Goal: Use online tool/utility: Utilize a website feature to perform a specific function

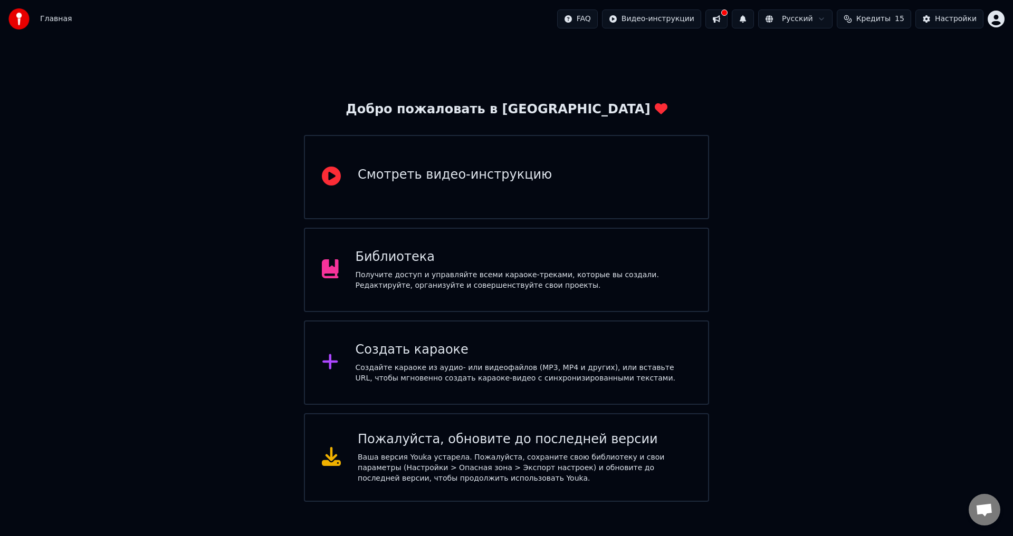
click at [362, 360] on div "Создать караоке Создайте караоке из аудио- или видеофайлов (MP3, MP4 и других),…" at bounding box center [523, 363] width 336 height 42
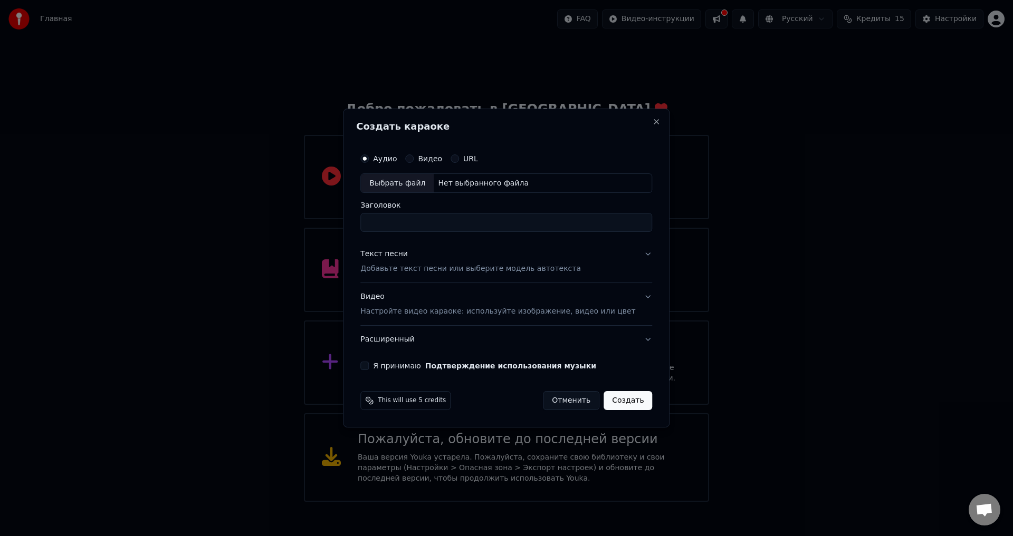
click at [422, 183] on div "Выбрать файл" at bounding box center [397, 183] width 73 height 19
type input "**********"
click at [629, 256] on button "Текст песни Добавьте текст песни или выберите модель автотекста" at bounding box center [506, 262] width 292 height 42
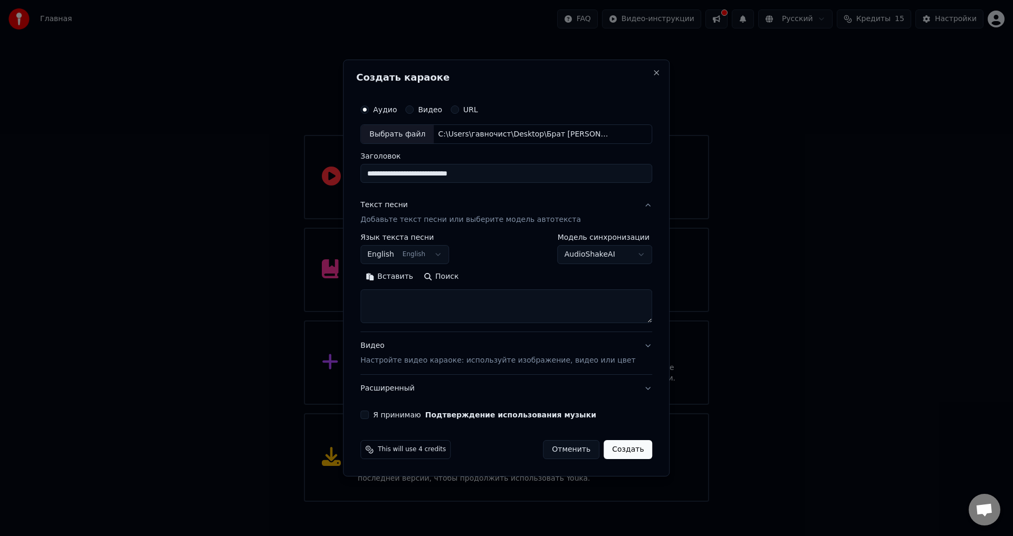
click at [446, 254] on button "English English" at bounding box center [404, 255] width 89 height 19
select select "**"
click at [623, 255] on body "Главная FAQ Видео-инструкции Русский Кредиты 15 Настройки Добро пожаловать в Yo…" at bounding box center [506, 251] width 1013 height 502
select select "**********"
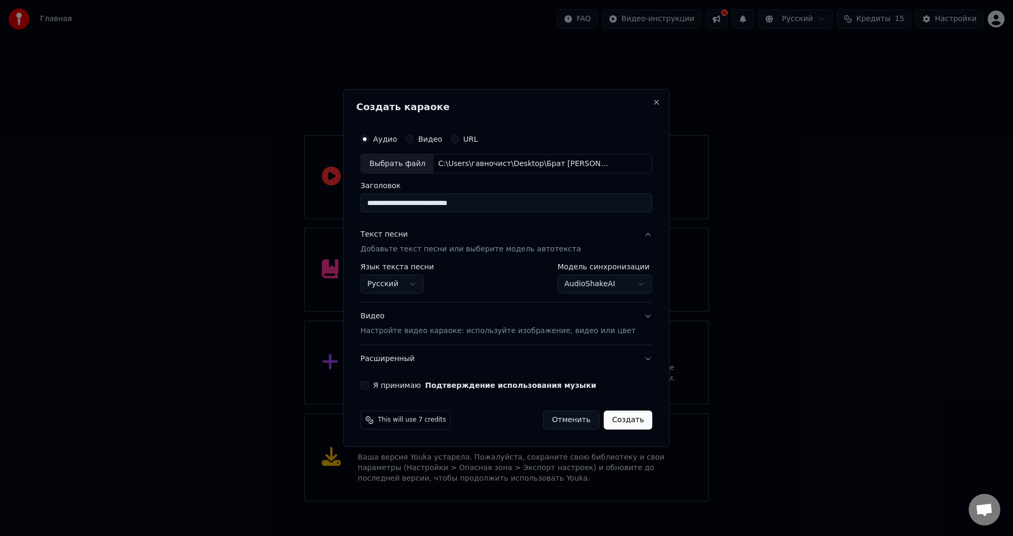
click at [636, 312] on button "Видео Настройте видео караоке: используйте изображение, видео или цвет" at bounding box center [506, 324] width 292 height 42
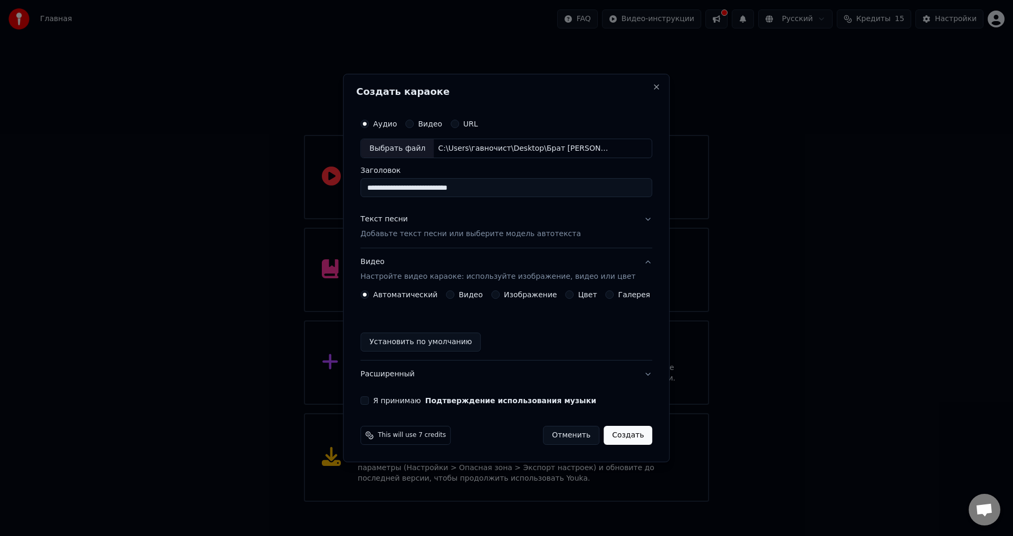
click at [642, 262] on div "**********" at bounding box center [506, 259] width 300 height 301
click at [639, 262] on button "Видео Настройте видео караоке: используйте изображение, видео или цвет" at bounding box center [506, 270] width 292 height 42
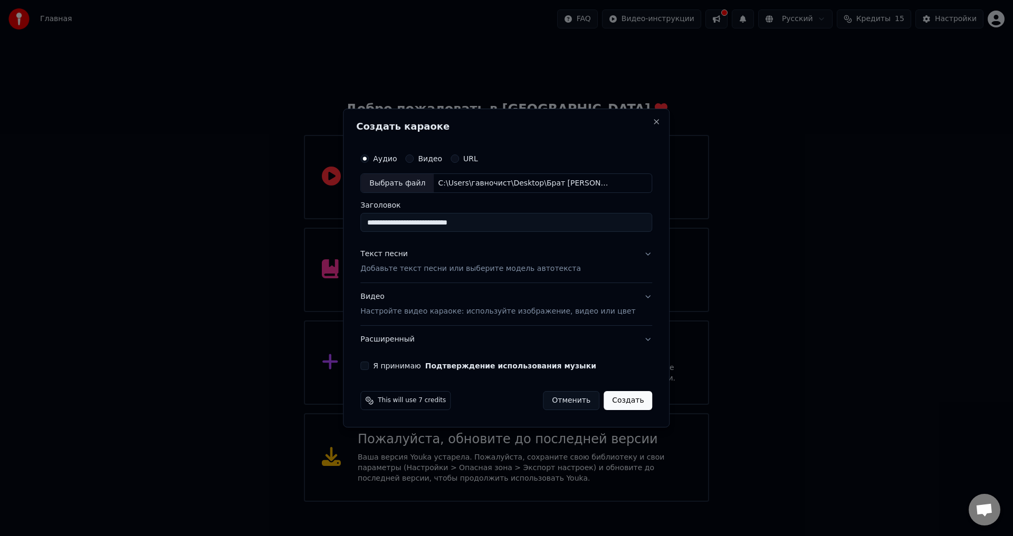
click at [630, 336] on button "Расширенный" at bounding box center [506, 339] width 292 height 27
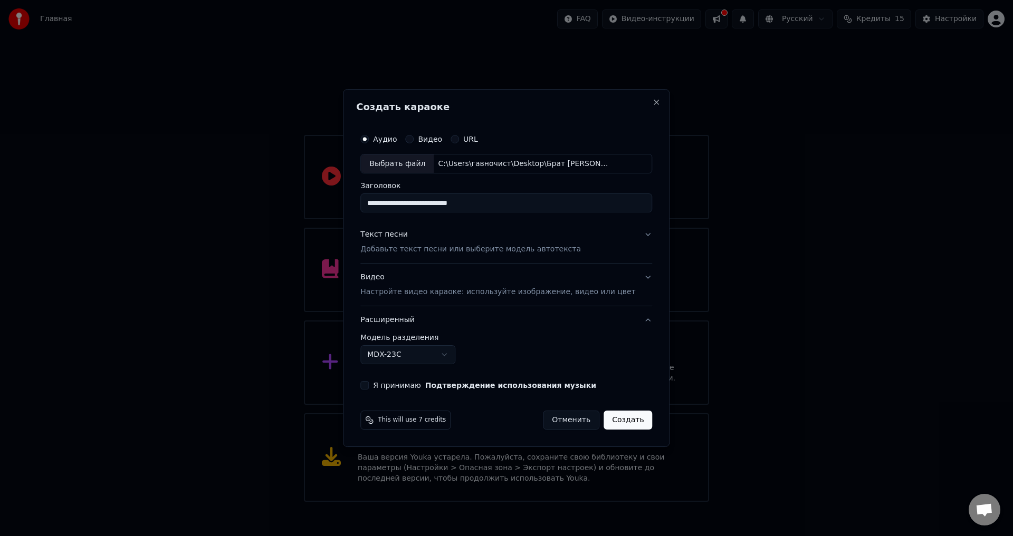
click at [461, 356] on body "Главная FAQ Видео-инструкции Русский Кредиты 15 Настройки Добро пожаловать в Yo…" at bounding box center [506, 251] width 1013 height 502
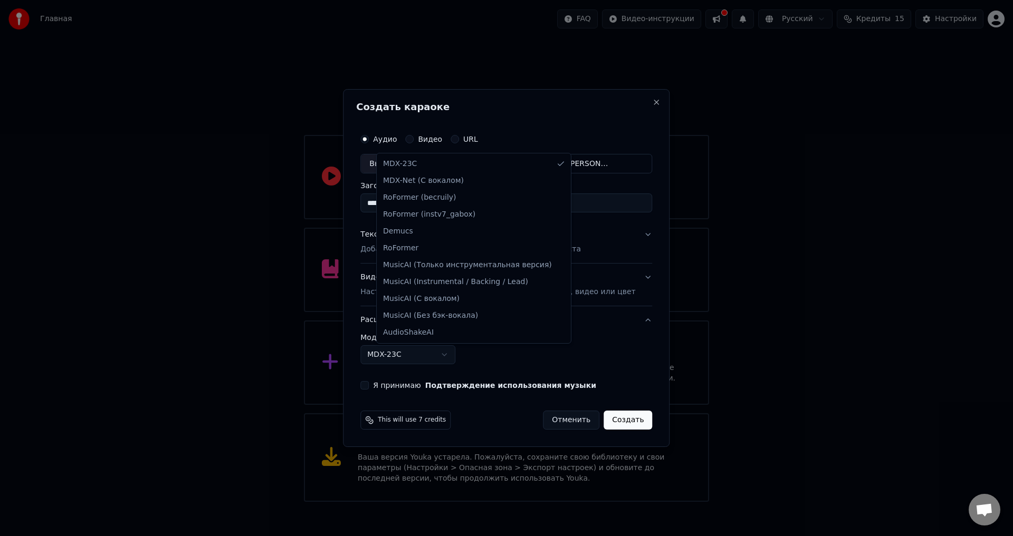
click at [461, 356] on body "Главная FAQ Видео-инструкции Русский Кредиты 15 Настройки Добро пожаловать в Yo…" at bounding box center [506, 251] width 1013 height 502
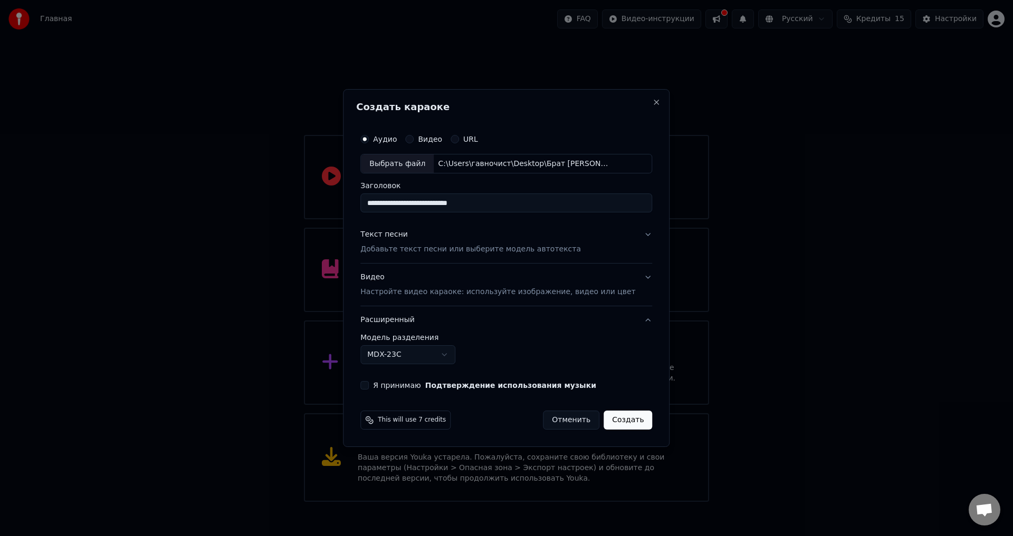
click at [369, 385] on button "Я принимаю Подтверждение использования музыки" at bounding box center [364, 385] width 8 height 8
click at [613, 420] on button "Создать" at bounding box center [627, 420] width 49 height 19
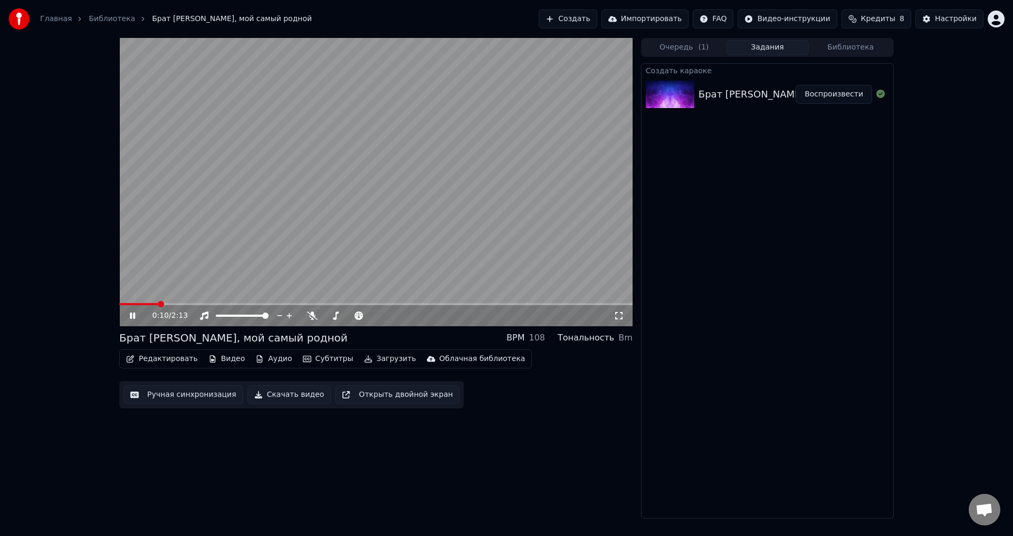
click at [135, 315] on icon at bounding box center [132, 316] width 5 height 6
drag, startPoint x: 213, startPoint y: 314, endPoint x: 202, endPoint y: 314, distance: 11.1
click at [203, 315] on div at bounding box center [246, 316] width 95 height 11
click at [216, 315] on span at bounding box center [219, 316] width 6 height 6
click at [127, 303] on span at bounding box center [130, 304] width 6 height 6
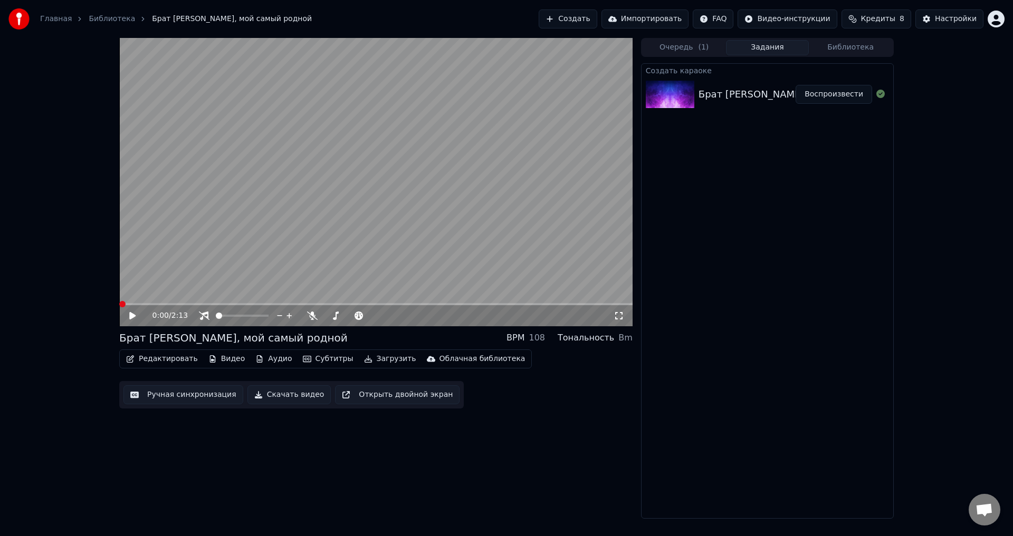
click at [133, 313] on icon at bounding box center [140, 316] width 25 height 8
click at [131, 314] on icon at bounding box center [132, 316] width 5 height 6
click at [130, 315] on icon at bounding box center [132, 315] width 6 height 7
click at [134, 315] on icon at bounding box center [132, 316] width 5 height 6
click at [119, 304] on span at bounding box center [119, 304] width 0 height 2
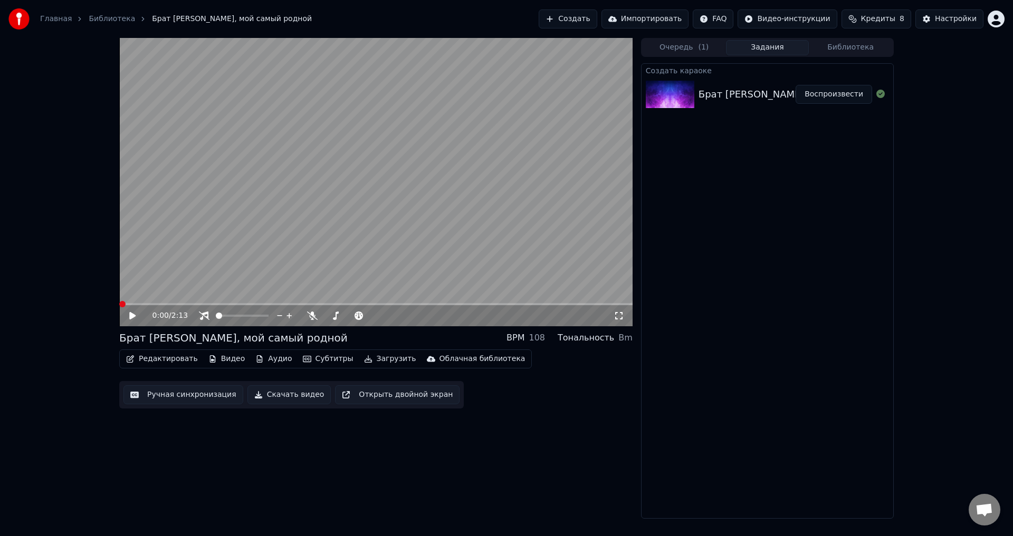
click at [276, 397] on button "Скачать видео" at bounding box center [289, 395] width 84 height 19
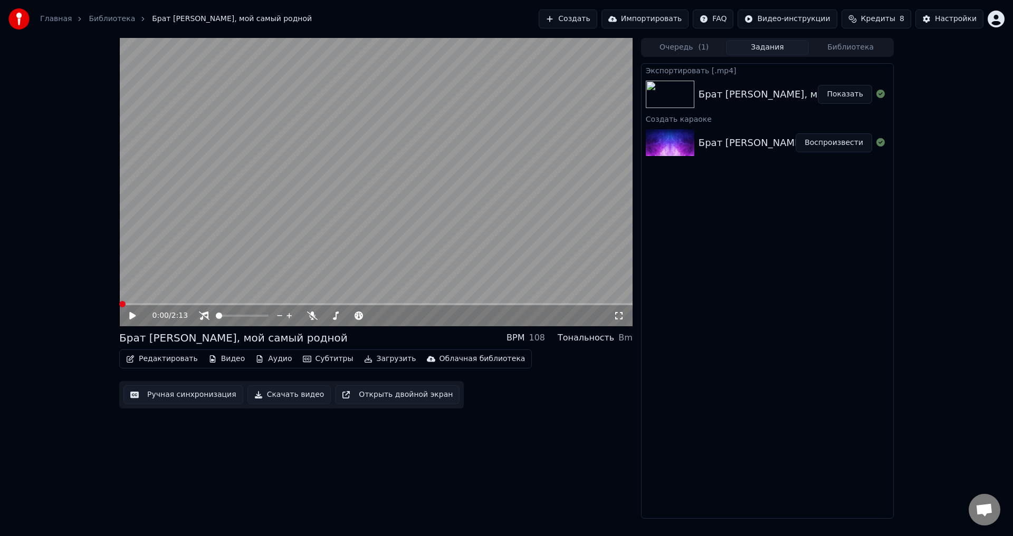
click at [854, 93] on button "Показать" at bounding box center [844, 94] width 54 height 19
click at [268, 319] on span at bounding box center [265, 316] width 6 height 6
click at [268, 315] on span at bounding box center [265, 316] width 6 height 6
click at [200, 233] on video at bounding box center [375, 182] width 513 height 288
click at [186, 224] on video at bounding box center [375, 182] width 513 height 288
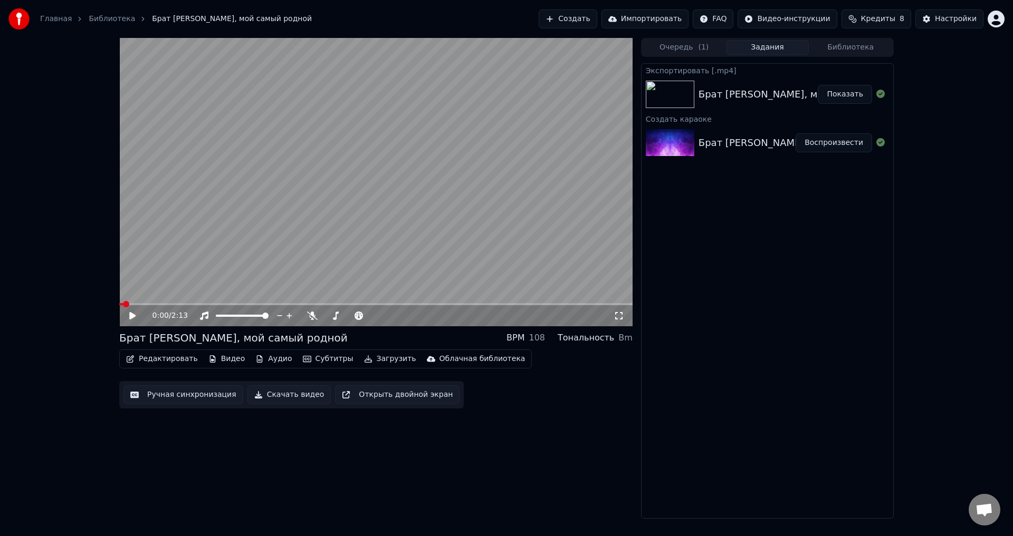
click at [363, 359] on button "Загрузить" at bounding box center [390, 359] width 61 height 15
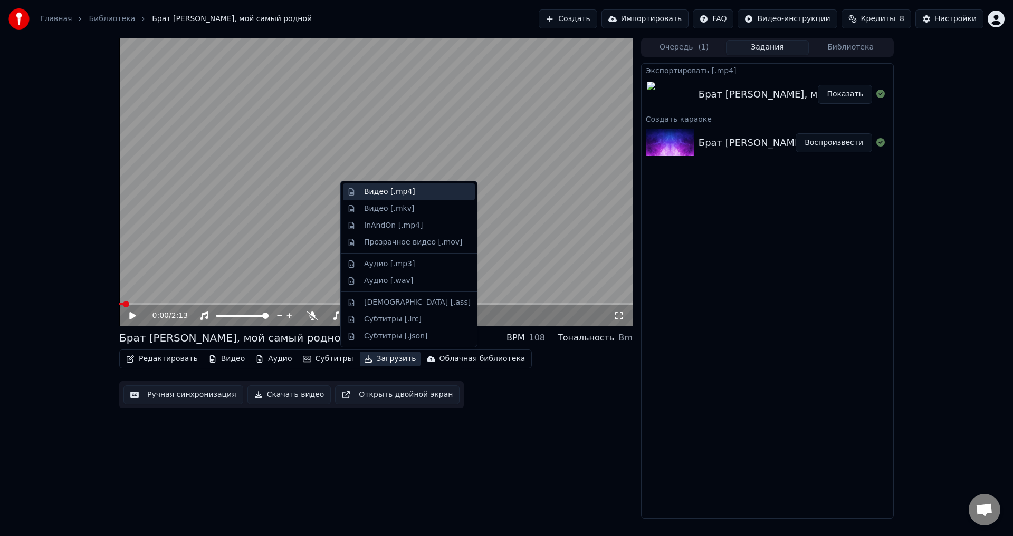
click at [375, 195] on div "Видео [.mp4]" at bounding box center [389, 192] width 51 height 11
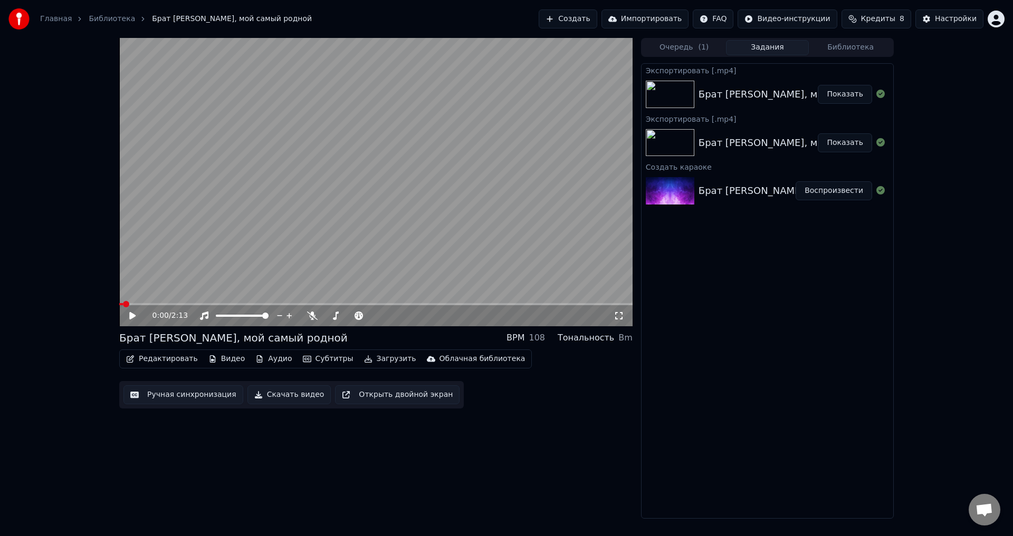
click at [845, 95] on button "Показать" at bounding box center [844, 94] width 54 height 19
